Goal: Information Seeking & Learning: Learn about a topic

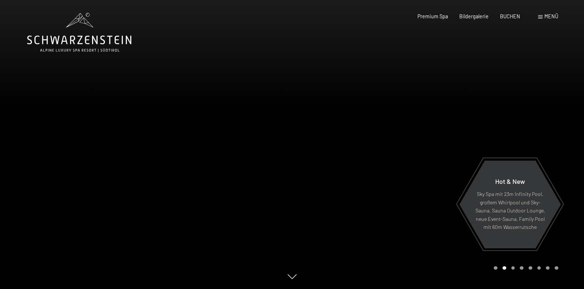
click at [550, 16] on span "Menü" at bounding box center [551, 16] width 14 height 6
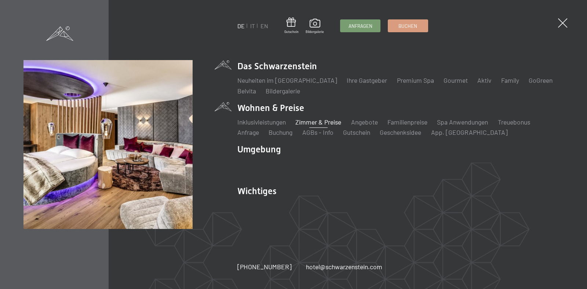
click at [310, 121] on link "Zimmer & Preise" at bounding box center [318, 122] width 46 height 8
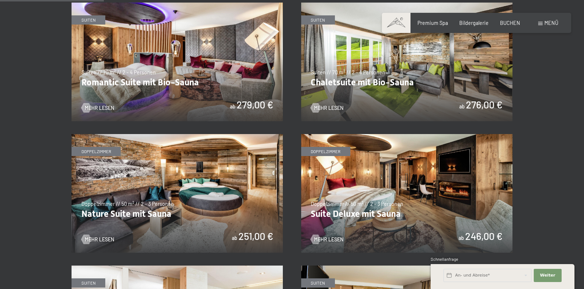
scroll to position [365, 0]
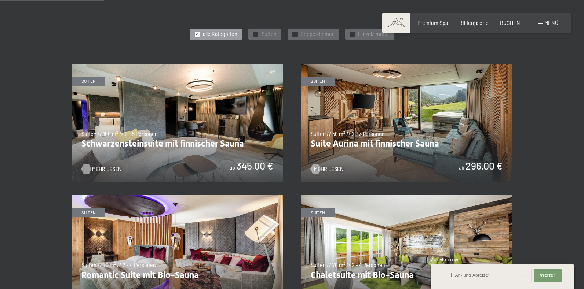
click at [107, 167] on span "Mehr Lesen" at bounding box center [106, 169] width 29 height 7
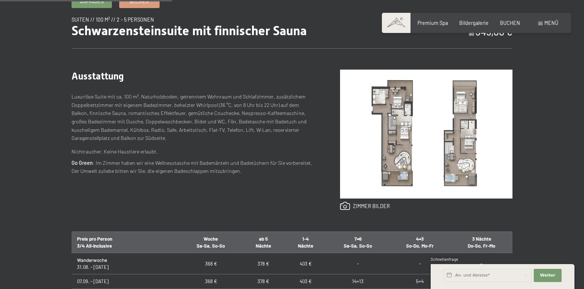
click at [392, 129] on img at bounding box center [426, 134] width 172 height 129
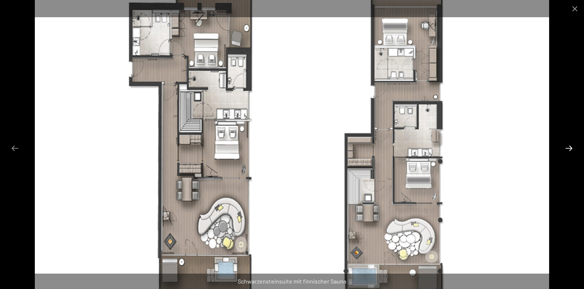
click at [567, 146] on button "Next slide" at bounding box center [568, 148] width 15 height 14
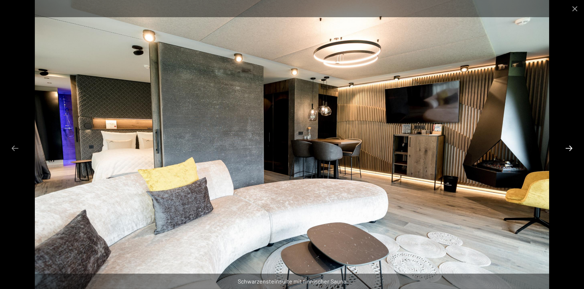
click at [567, 145] on button "Next slide" at bounding box center [568, 148] width 15 height 14
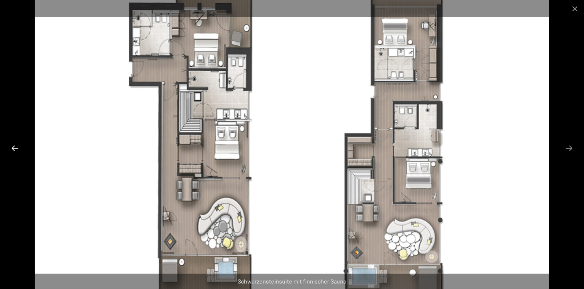
click at [17, 147] on button "Previous slide" at bounding box center [14, 148] width 15 height 14
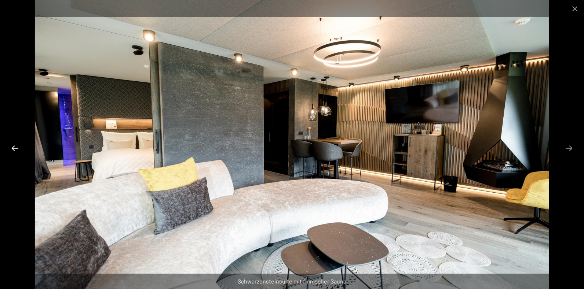
click at [13, 147] on button "Previous slide" at bounding box center [14, 148] width 15 height 14
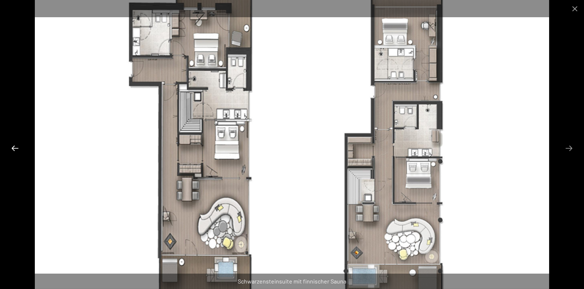
click at [14, 146] on button "Previous slide" at bounding box center [14, 148] width 15 height 14
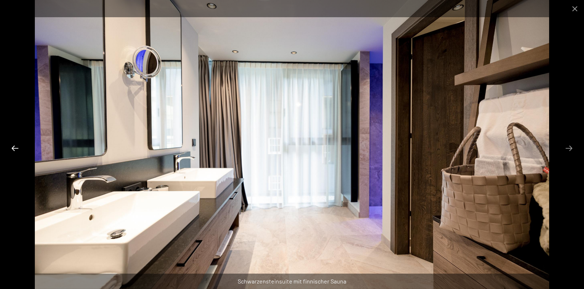
click at [11, 146] on button "Previous slide" at bounding box center [14, 148] width 15 height 14
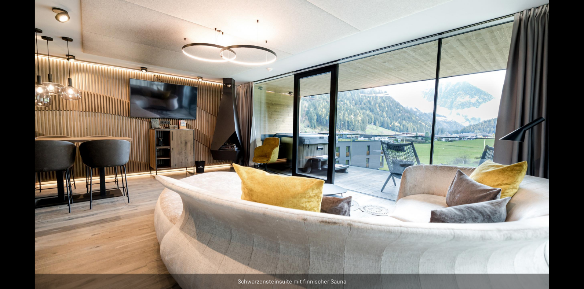
click at [11, 146] on button "Previous slide" at bounding box center [11, 148] width 15 height 14
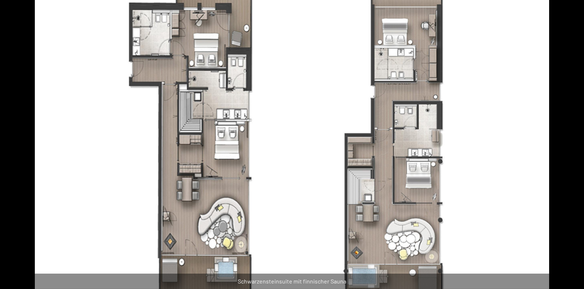
click at [11, 146] on button "Previous slide" at bounding box center [11, 148] width 15 height 14
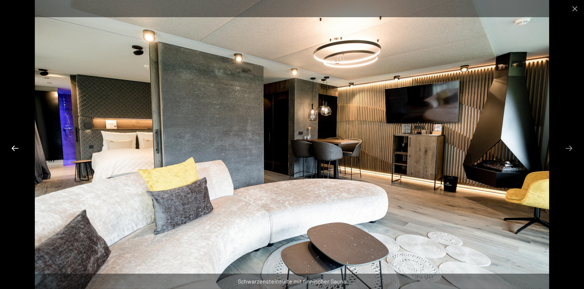
click at [11, 146] on button "Previous slide" at bounding box center [14, 148] width 15 height 14
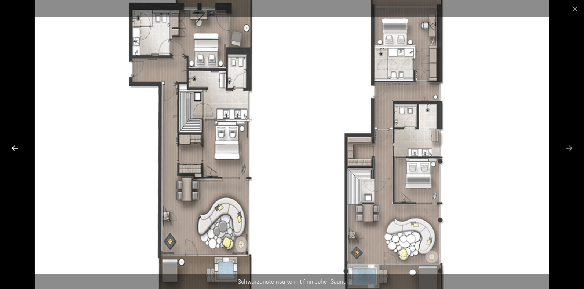
click at [11, 146] on button "Previous slide" at bounding box center [14, 148] width 15 height 14
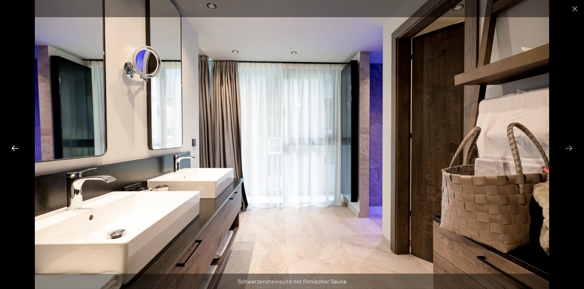
click at [11, 146] on button "Previous slide" at bounding box center [14, 148] width 15 height 14
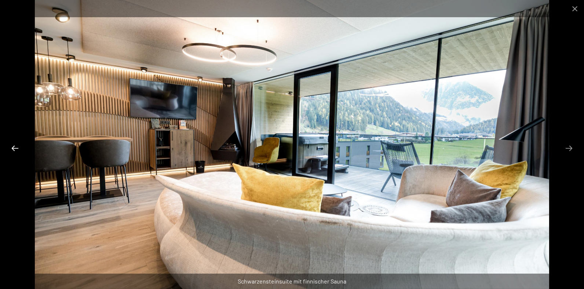
click at [7, 147] on button "Previous slide" at bounding box center [14, 148] width 15 height 14
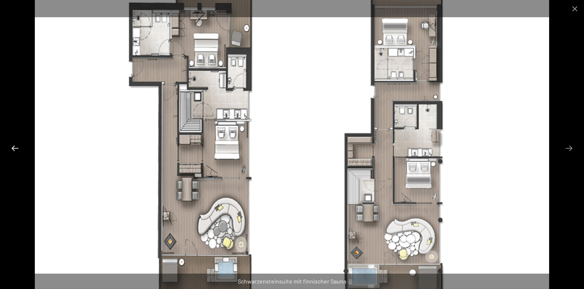
click at [7, 147] on button "Previous slide" at bounding box center [14, 148] width 15 height 14
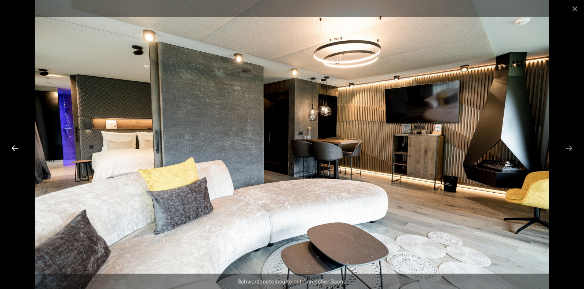
click at [17, 147] on button "Previous slide" at bounding box center [14, 148] width 15 height 14
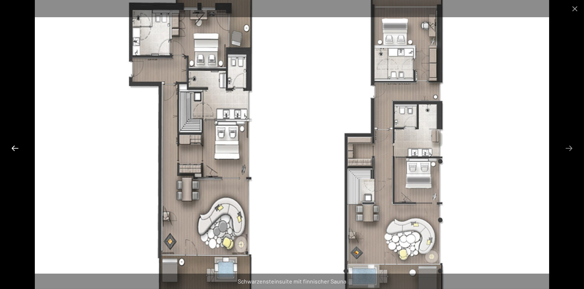
click at [18, 146] on button "Previous slide" at bounding box center [14, 148] width 15 height 14
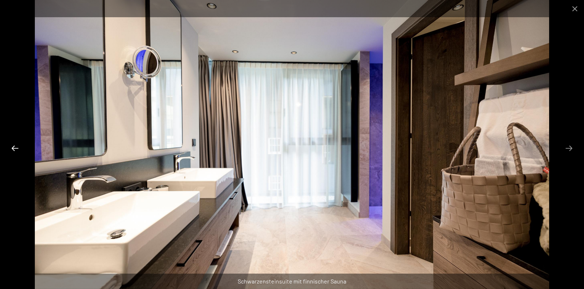
click at [18, 146] on button "Previous slide" at bounding box center [14, 148] width 15 height 14
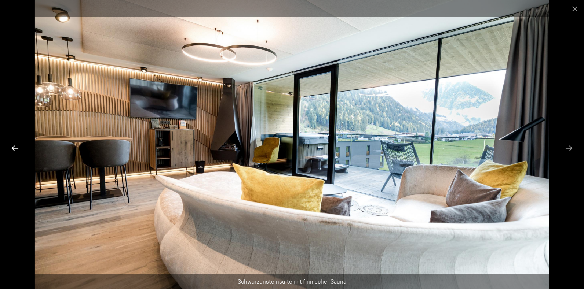
click at [18, 145] on button "Previous slide" at bounding box center [14, 148] width 15 height 14
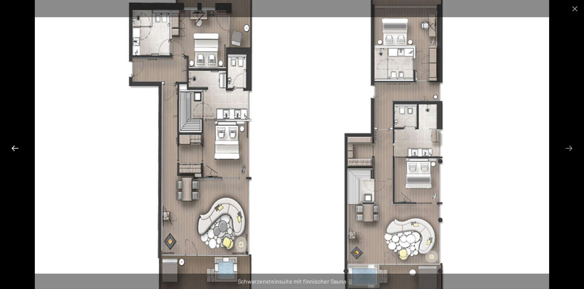
click at [18, 145] on button "Previous slide" at bounding box center [14, 148] width 15 height 14
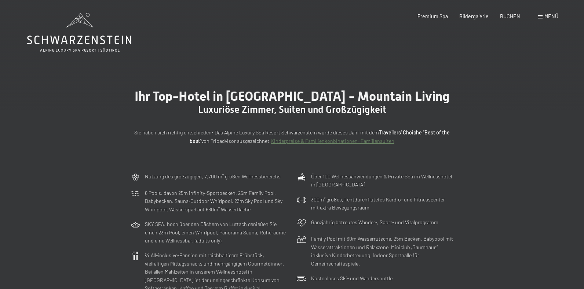
click at [541, 14] on div "Menü" at bounding box center [548, 16] width 20 height 7
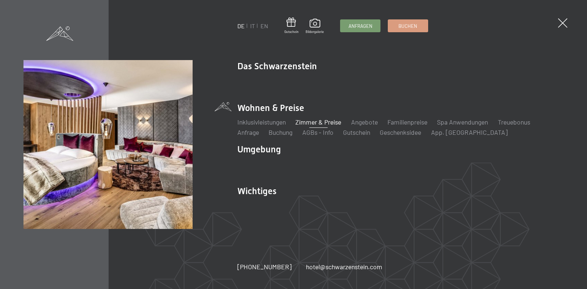
click at [314, 120] on link "Zimmer & Preise" at bounding box center [318, 122] width 46 height 8
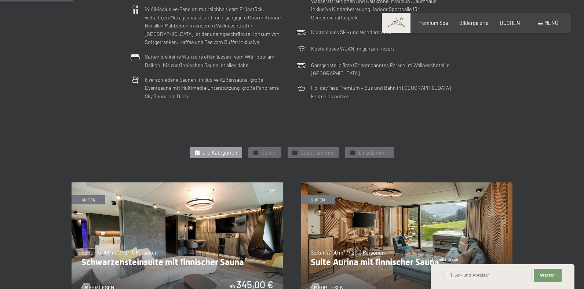
scroll to position [282, 0]
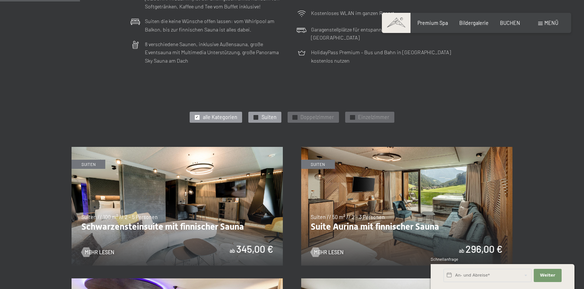
click at [266, 118] on span "Suiten" at bounding box center [268, 117] width 15 height 7
click at [105, 252] on span "Mehr Lesen" at bounding box center [106, 252] width 29 height 7
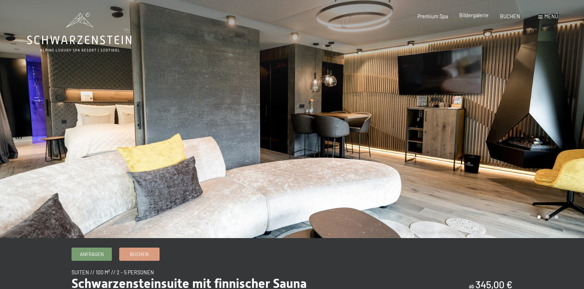
click at [481, 15] on span "Bildergalerie" at bounding box center [473, 15] width 29 height 6
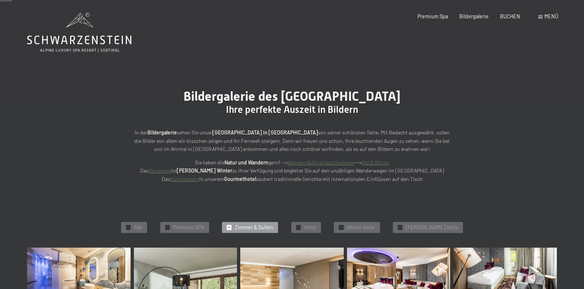
scroll to position [253, 0]
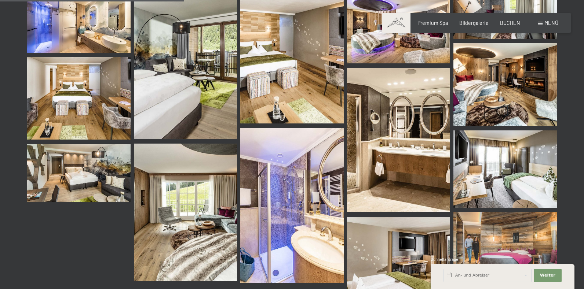
click at [70, 21] on img at bounding box center [78, 24] width 103 height 58
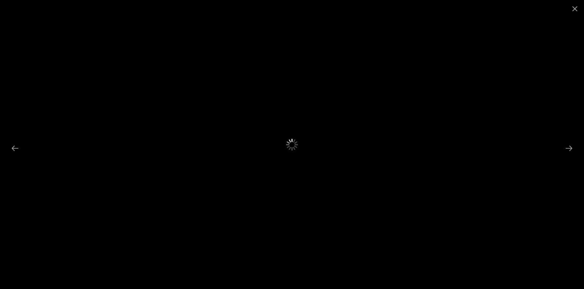
scroll to position [0, 0]
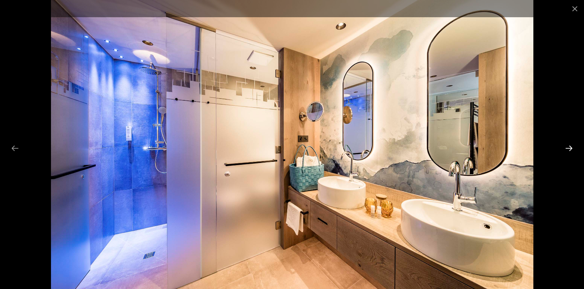
click at [567, 148] on button "Next slide" at bounding box center [568, 148] width 15 height 14
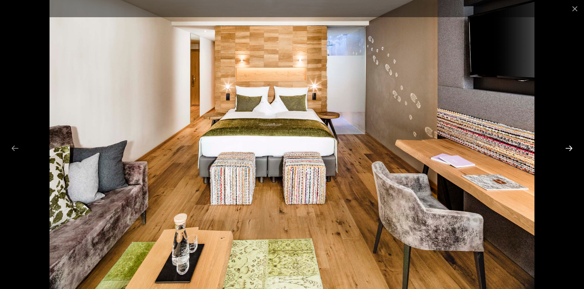
click at [567, 148] on button "Next slide" at bounding box center [568, 148] width 15 height 14
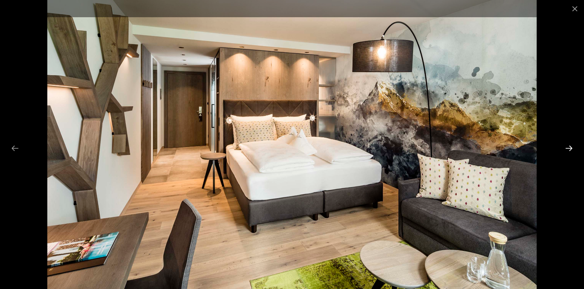
click at [567, 147] on button "Next slide" at bounding box center [568, 148] width 15 height 14
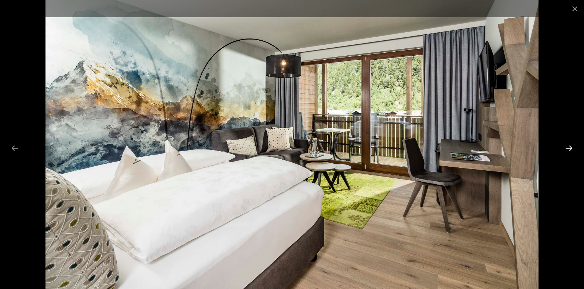
click at [567, 146] on button "Next slide" at bounding box center [568, 148] width 15 height 14
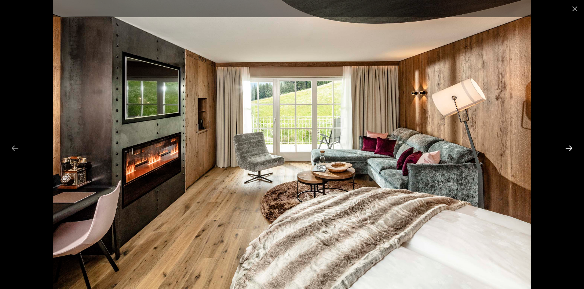
click at [567, 146] on button "Next slide" at bounding box center [568, 148] width 15 height 14
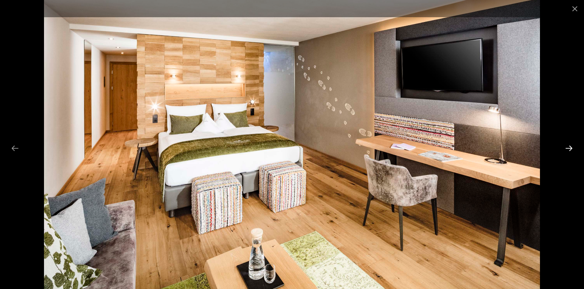
click at [567, 146] on button "Next slide" at bounding box center [568, 148] width 15 height 14
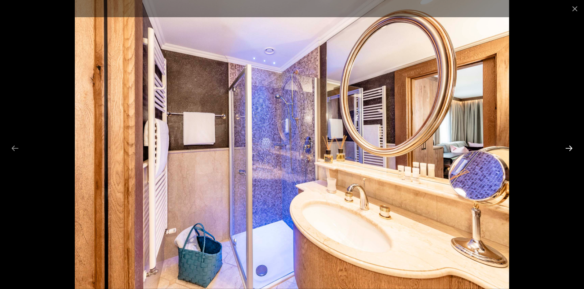
click at [567, 146] on button "Next slide" at bounding box center [568, 148] width 15 height 14
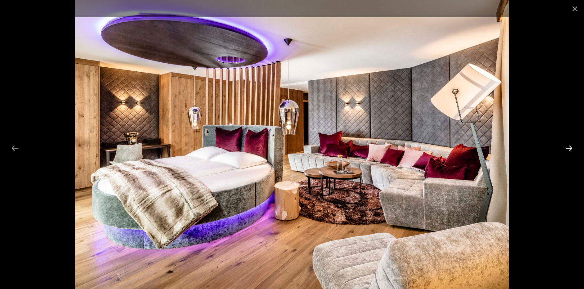
click at [567, 146] on button "Next slide" at bounding box center [568, 148] width 15 height 14
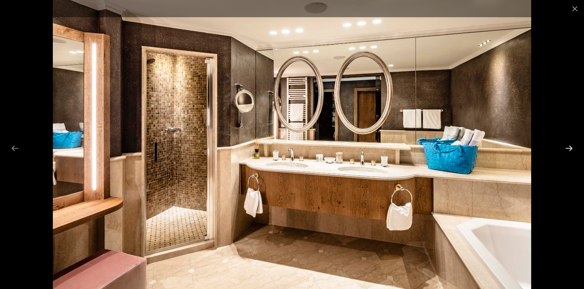
click at [567, 146] on button "Next slide" at bounding box center [568, 148] width 15 height 14
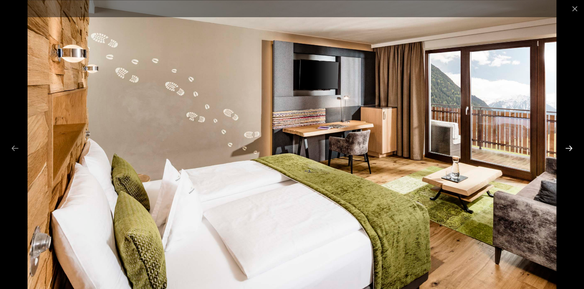
click at [567, 146] on button "Next slide" at bounding box center [568, 148] width 15 height 14
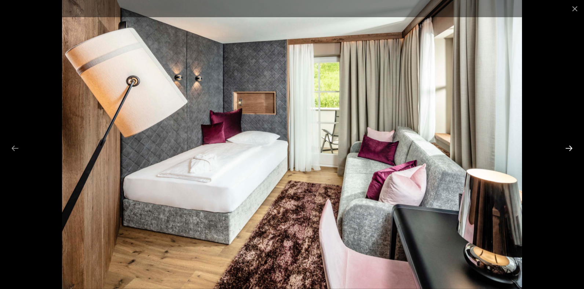
click at [567, 146] on button "Next slide" at bounding box center [568, 148] width 15 height 14
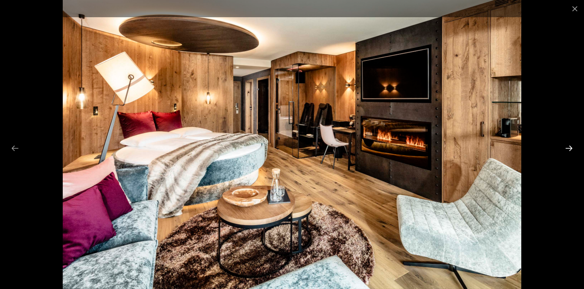
click at [567, 146] on button "Next slide" at bounding box center [568, 148] width 15 height 14
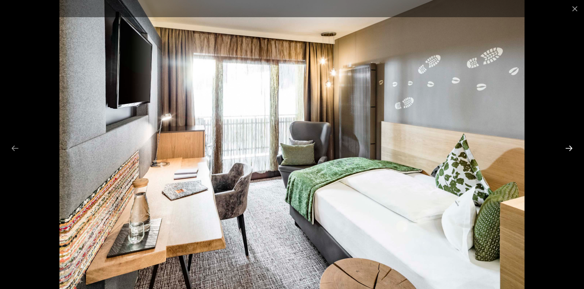
click at [567, 146] on button "Next slide" at bounding box center [568, 148] width 15 height 14
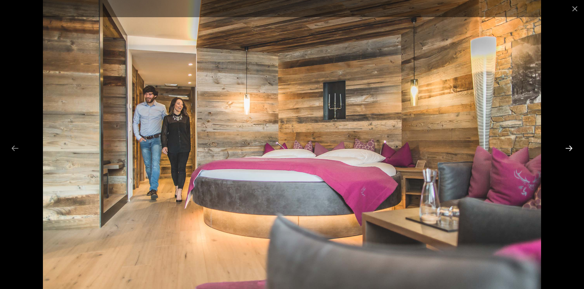
click at [567, 146] on button "Next slide" at bounding box center [568, 148] width 15 height 14
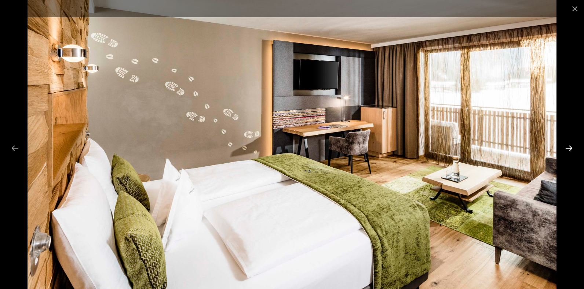
click at [567, 146] on button "Next slide" at bounding box center [568, 148] width 15 height 14
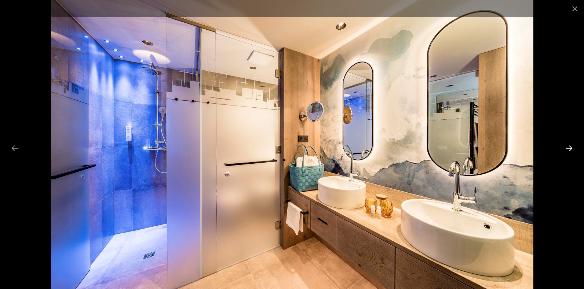
click at [567, 146] on button "Next slide" at bounding box center [568, 148] width 15 height 14
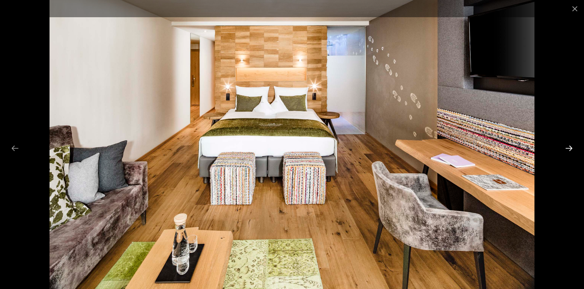
click at [567, 146] on button "Next slide" at bounding box center [568, 148] width 15 height 14
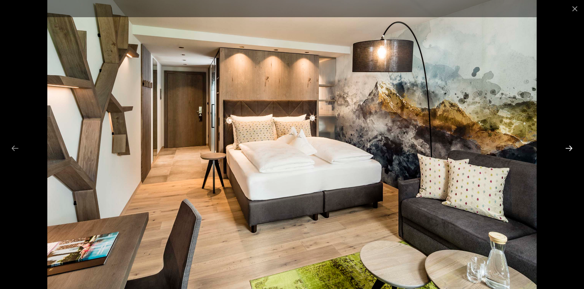
click at [567, 146] on button "Next slide" at bounding box center [568, 148] width 15 height 14
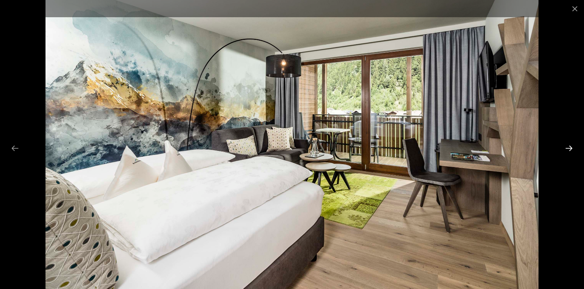
click at [567, 146] on button "Next slide" at bounding box center [568, 148] width 15 height 14
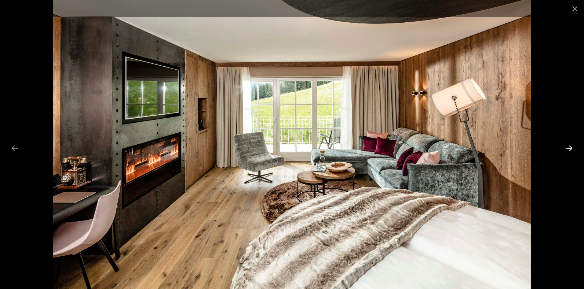
click at [567, 146] on button "Next slide" at bounding box center [568, 148] width 15 height 14
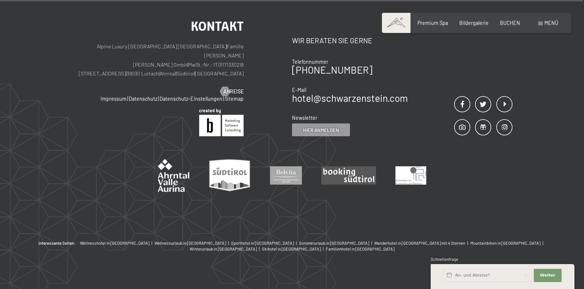
scroll to position [892, 0]
